Goal: Information Seeking & Learning: Understand process/instructions

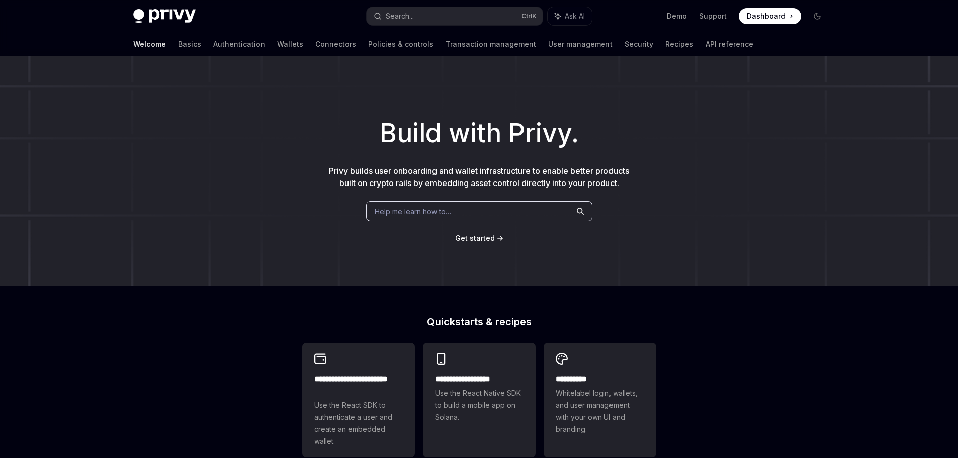
click at [466, 221] on div "Help me learn how to…" at bounding box center [479, 211] width 226 height 20
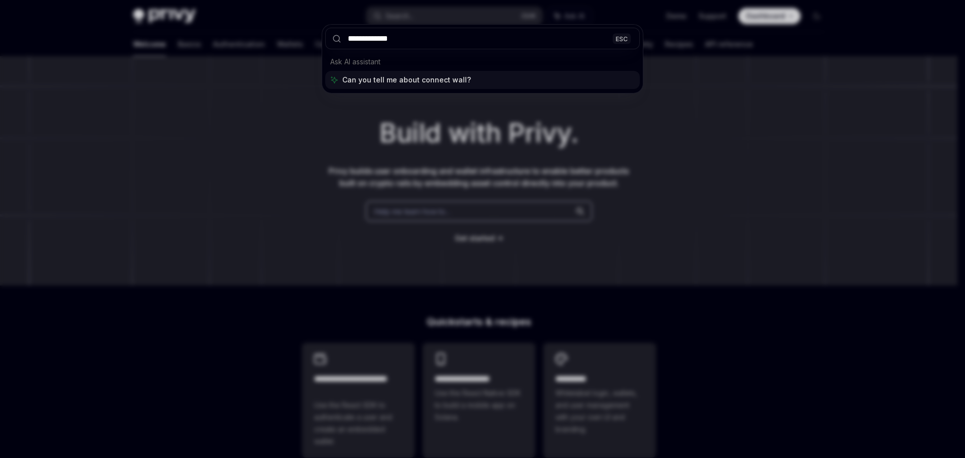
type input "**********"
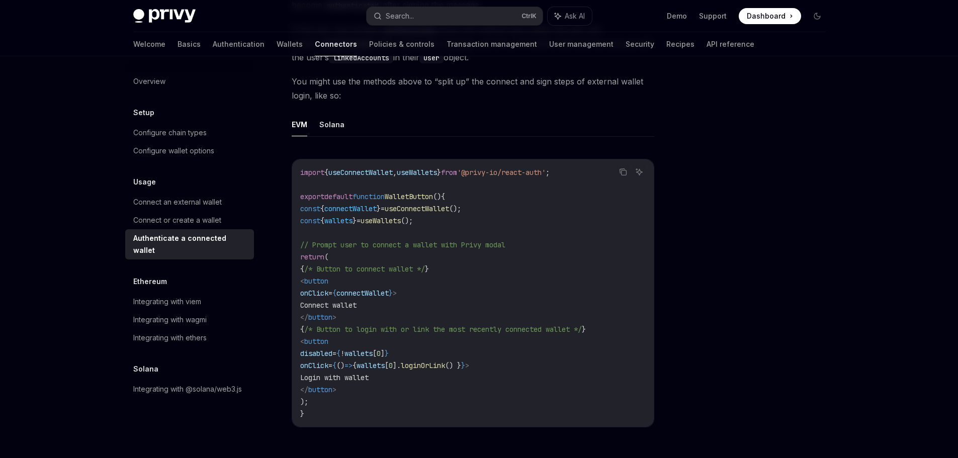
scroll to position [453, 0]
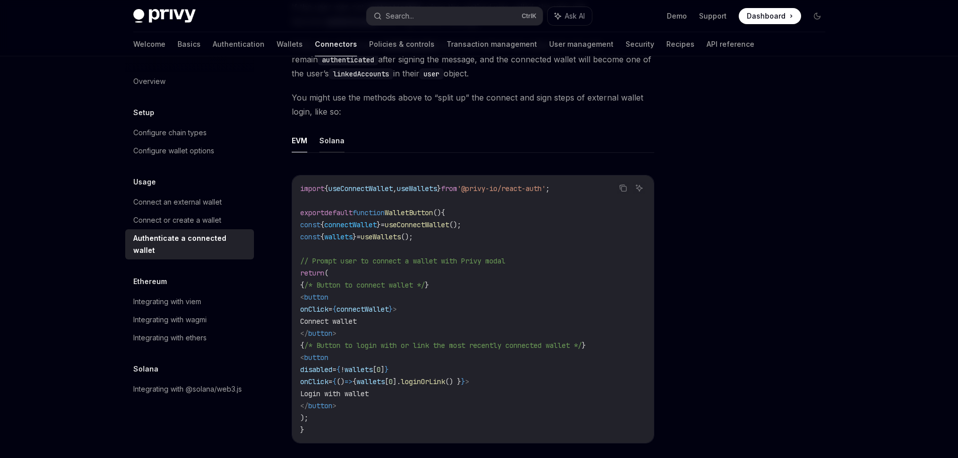
click at [331, 144] on button "Solana" at bounding box center [331, 141] width 25 height 24
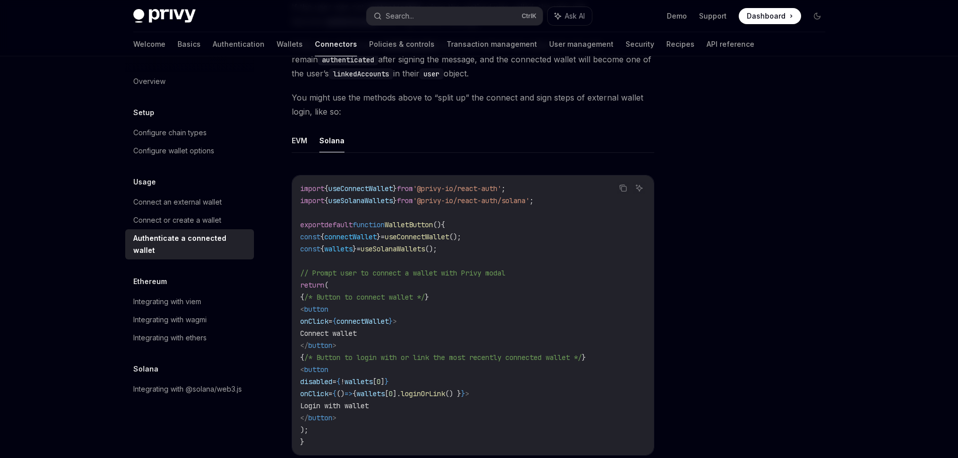
click at [449, 238] on span "useConnectWallet" at bounding box center [417, 236] width 64 height 9
copy span "useConnectWallet"
click at [509, 244] on code "import { useConnectWallet } from '@privy-io/react-auth' ; import { useSolanaWal…" at bounding box center [472, 314] width 345 height 265
drag, startPoint x: 496, startPoint y: 237, endPoint x: 310, endPoint y: 241, distance: 185.5
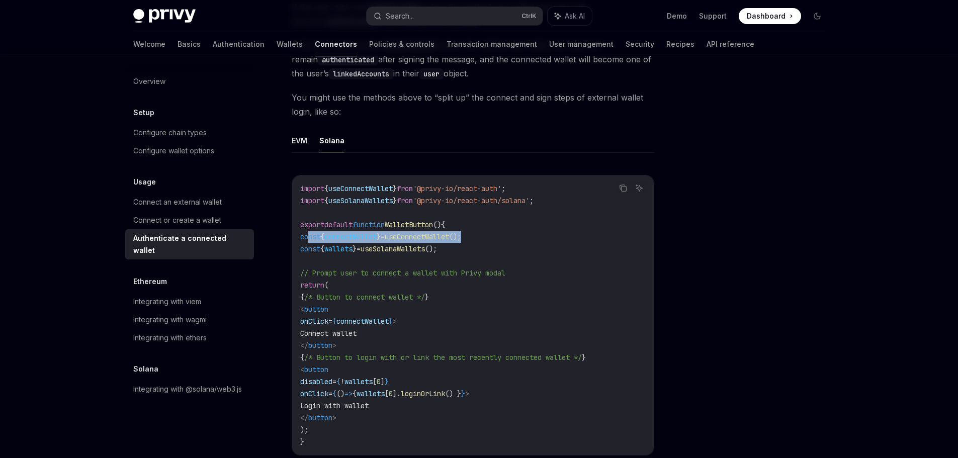
click at [310, 241] on code "import { useConnectWallet } from '@privy-io/react-auth' ; import { useSolanaWal…" at bounding box center [472, 314] width 345 height 265
copy span "const { connectWallet } = useConnectWallet ();"
click at [677, 270] on div "Usage Authenticate a connected wallet OpenAI Open in ChatGPT OpenAI Open in Cha…" at bounding box center [479, 112] width 708 height 1018
click at [385, 200] on span "useSolanaWallets" at bounding box center [360, 200] width 64 height 9
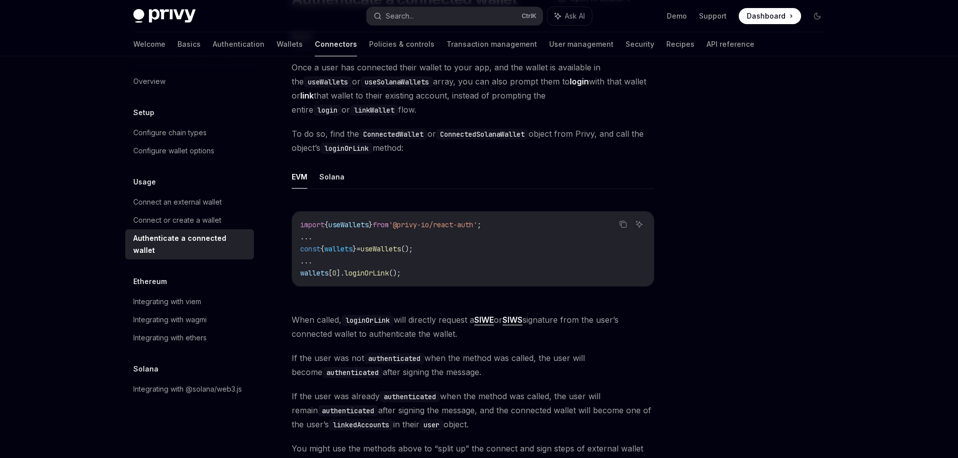
scroll to position [102, 0]
click at [198, 199] on div "Connect an external wallet" at bounding box center [177, 202] width 88 height 12
type textarea "*"
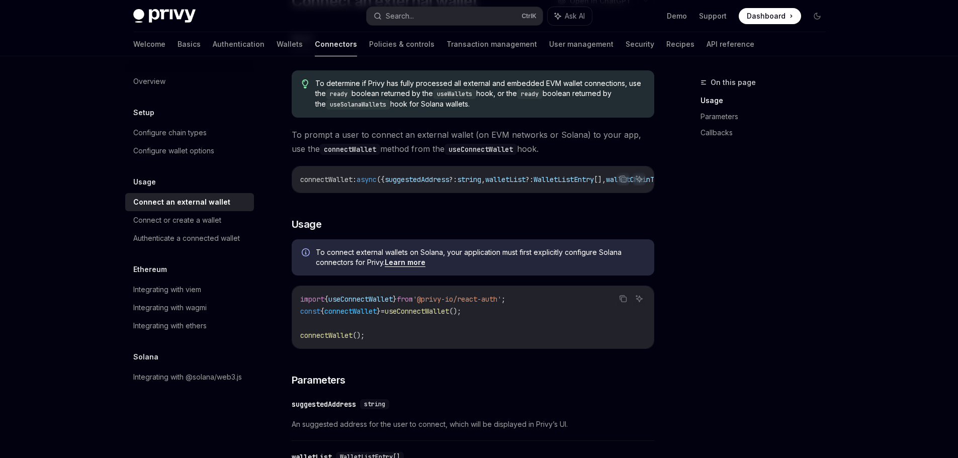
click at [330, 337] on span "connectWallet" at bounding box center [326, 335] width 52 height 9
click at [492, 355] on div "To determine if Privy has fully processed all external and embedded EVM wallet …" at bounding box center [473, 455] width 362 height 786
click at [644, 387] on h3 "​ Parameters" at bounding box center [473, 380] width 362 height 14
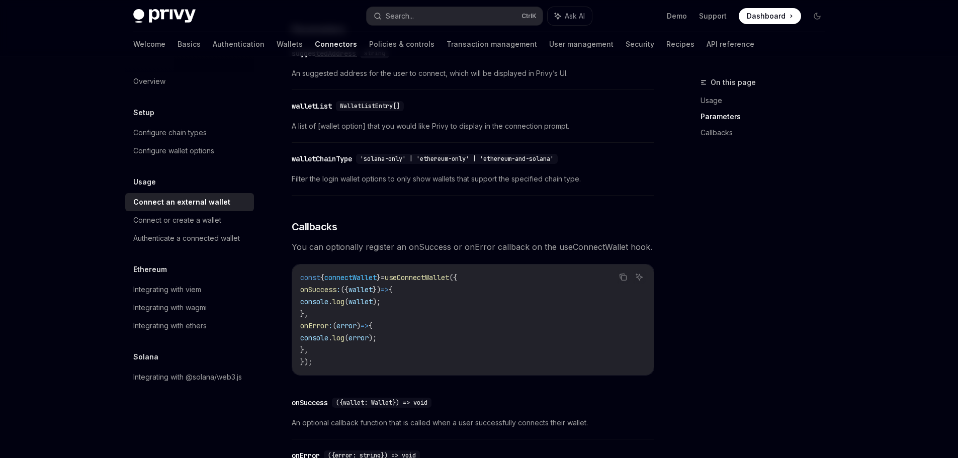
scroll to position [452, 0]
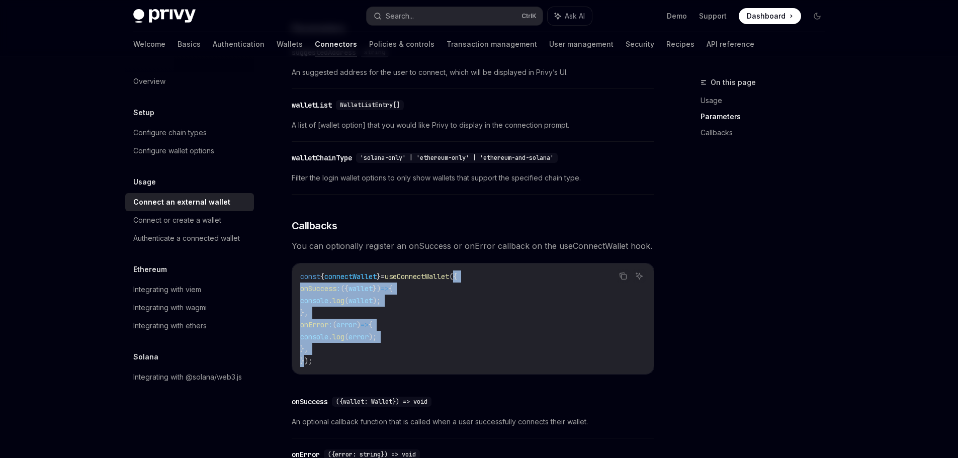
drag, startPoint x: 474, startPoint y: 280, endPoint x: 305, endPoint y: 367, distance: 190.0
click at [305, 367] on code "const { connectWallet } = useConnectWallet ({ onSuccess : ({ wallet }) => { con…" at bounding box center [472, 318] width 345 height 97
copy code "{ onSuccess : ({ wallet }) => { console . log ( wallet ); }, onError : ( error …"
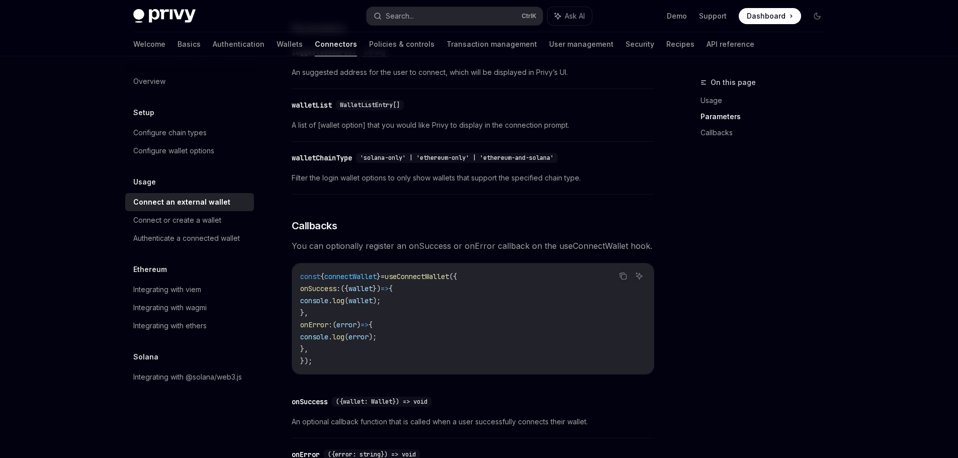
click at [790, 344] on div "On this page Usage Parameters Callbacks" at bounding box center [756, 267] width 153 height 382
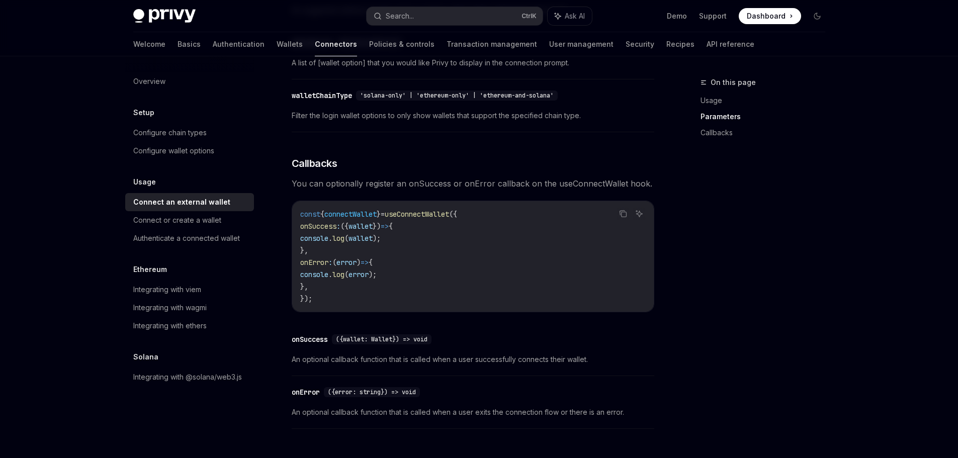
scroll to position [503, 0]
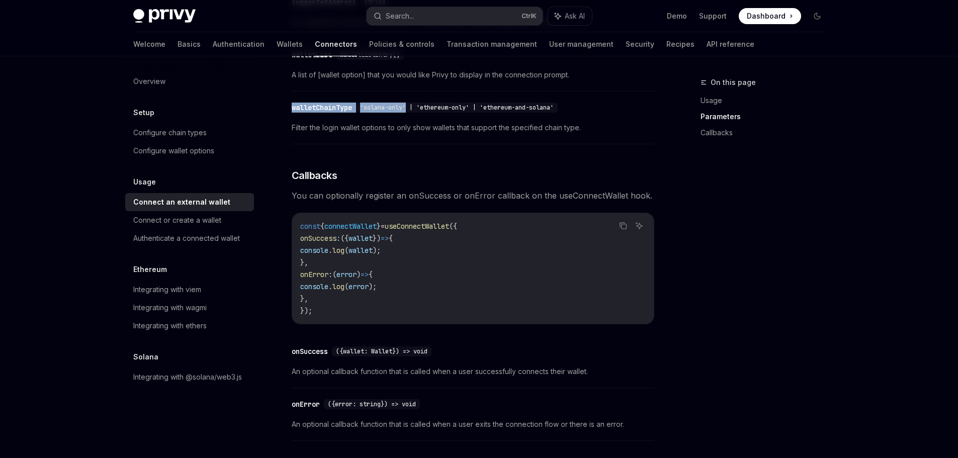
drag, startPoint x: 410, startPoint y: 113, endPoint x: 292, endPoint y: 111, distance: 118.1
click at [292, 111] on div "​ walletChainType 'solana-only' | 'ethereum-only' | 'ethereum-and-solana'" at bounding box center [427, 108] width 270 height 10
copy div "walletChainType 'solana-only'"
